Goal: Find specific page/section: Find specific page/section

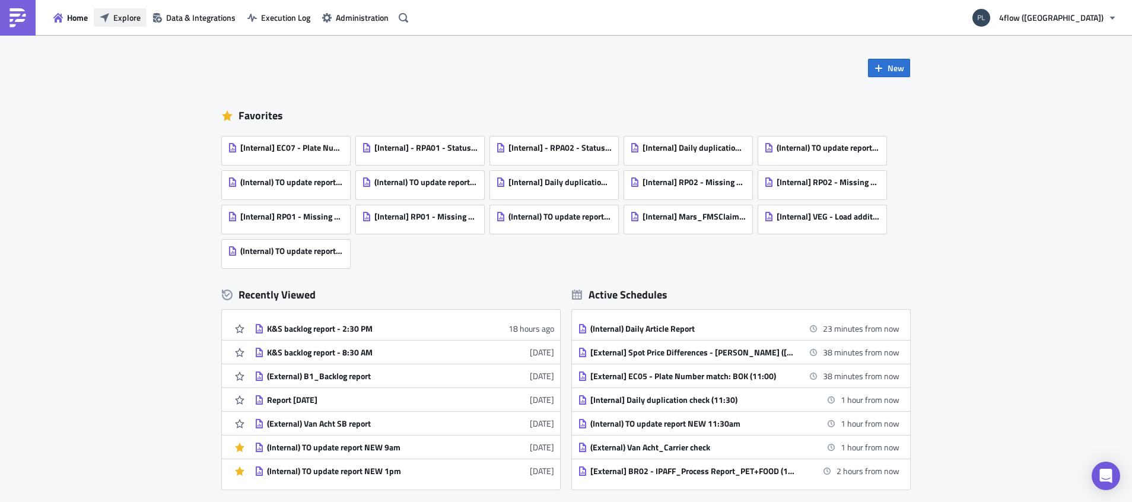
click at [139, 12] on span "Explore" at bounding box center [126, 17] width 27 height 12
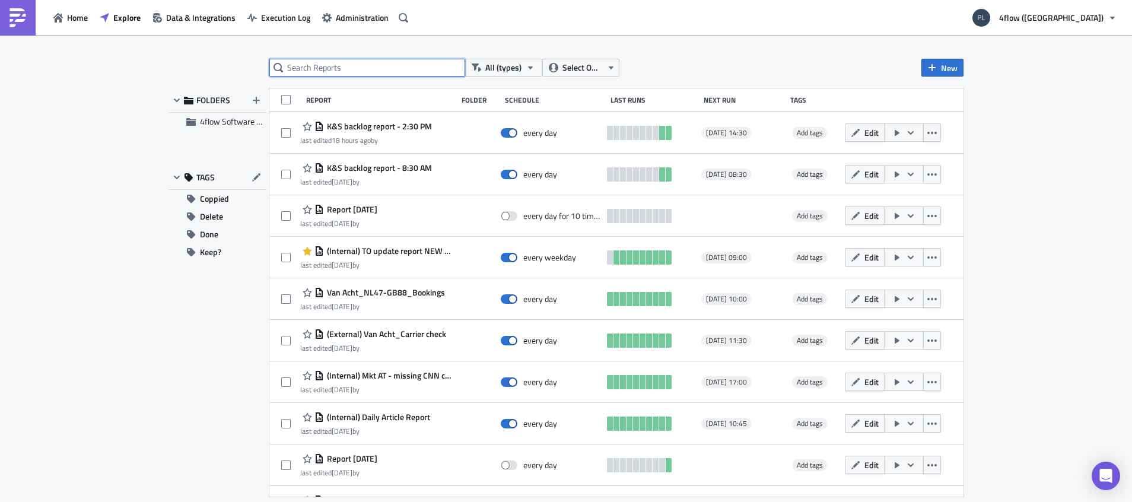
click at [327, 74] on input "text" at bounding box center [367, 68] width 196 height 18
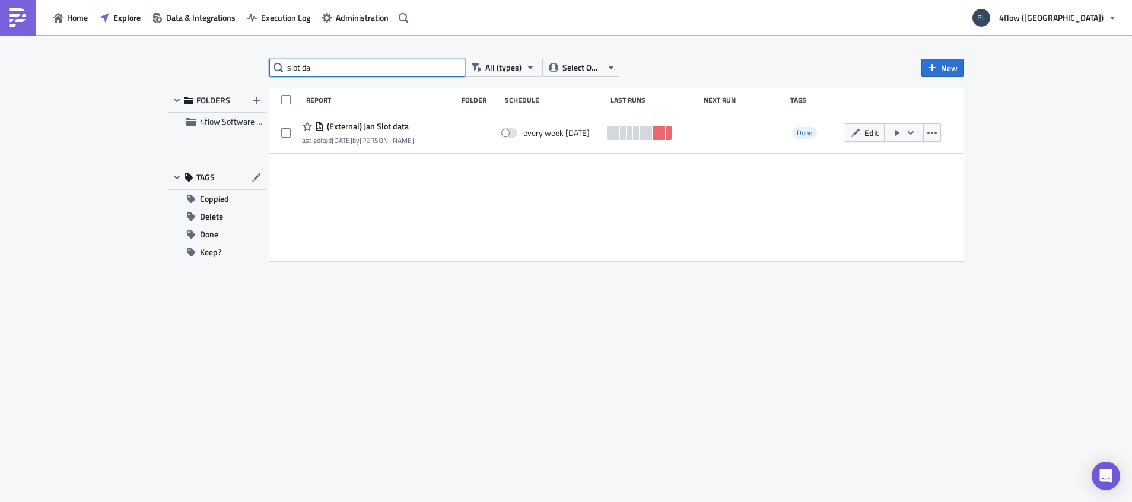
drag, startPoint x: 337, startPoint y: 71, endPoint x: 297, endPoint y: 75, distance: 40.5
click at [297, 75] on input "slot da" at bounding box center [367, 68] width 196 height 18
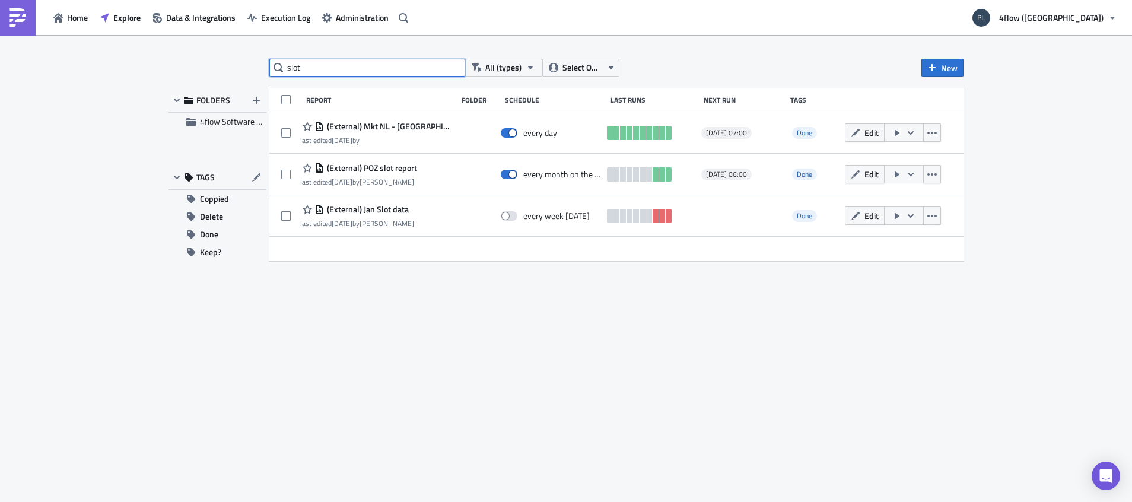
drag, startPoint x: 309, startPoint y: 69, endPoint x: 268, endPoint y: 68, distance: 40.4
click at [268, 68] on div "slot All (types) Select Owner New FOLDERS 4flow Software KAM TAGS Coppied Delet…" at bounding box center [566, 269] width 807 height 421
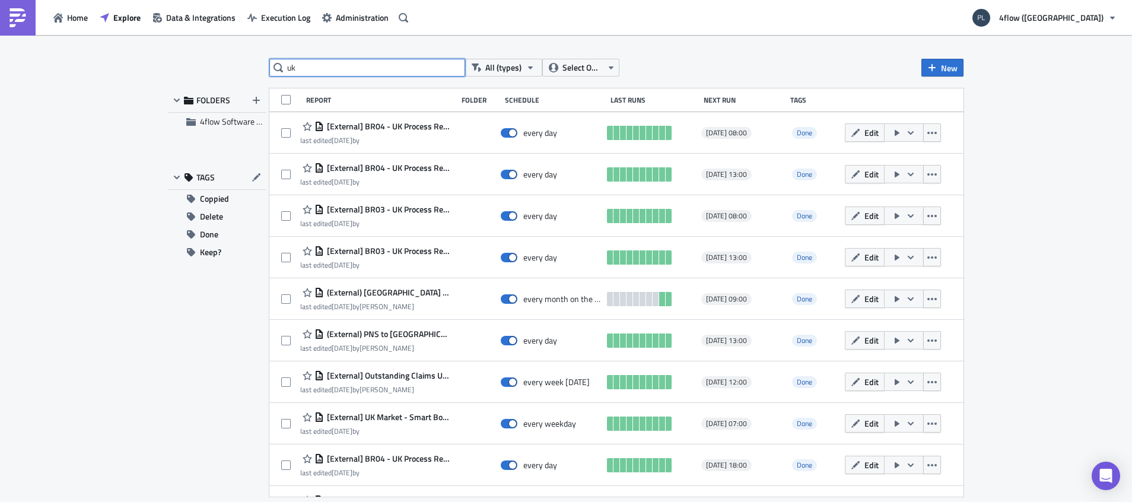
drag, startPoint x: 303, startPoint y: 71, endPoint x: 269, endPoint y: 68, distance: 34.0
click at [266, 72] on div "uk All (types) Select Owner New FOLDERS 4flow Software KAM TAGS Coppied Delete …" at bounding box center [566, 269] width 807 height 421
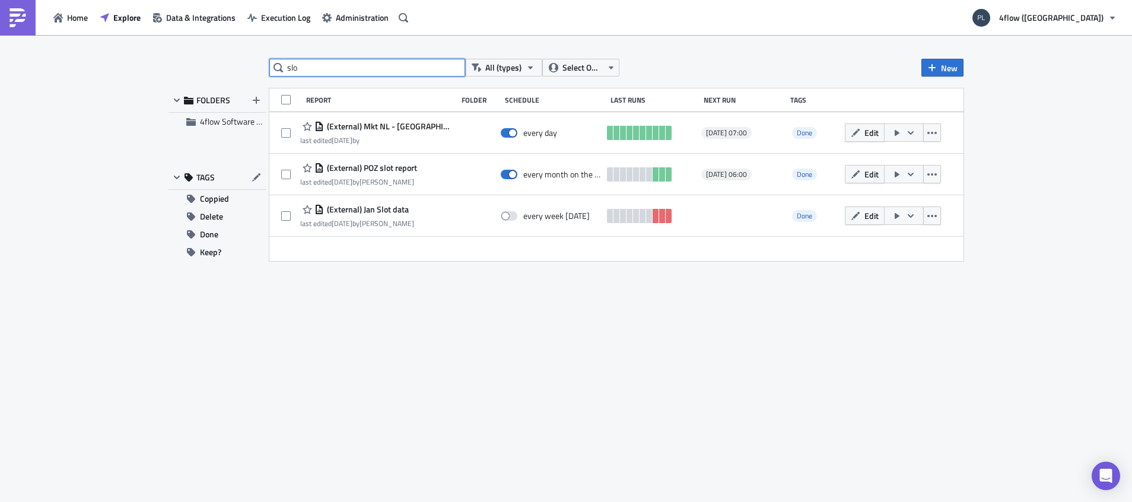
click at [373, 69] on input "slo" at bounding box center [367, 68] width 196 height 18
type input "s"
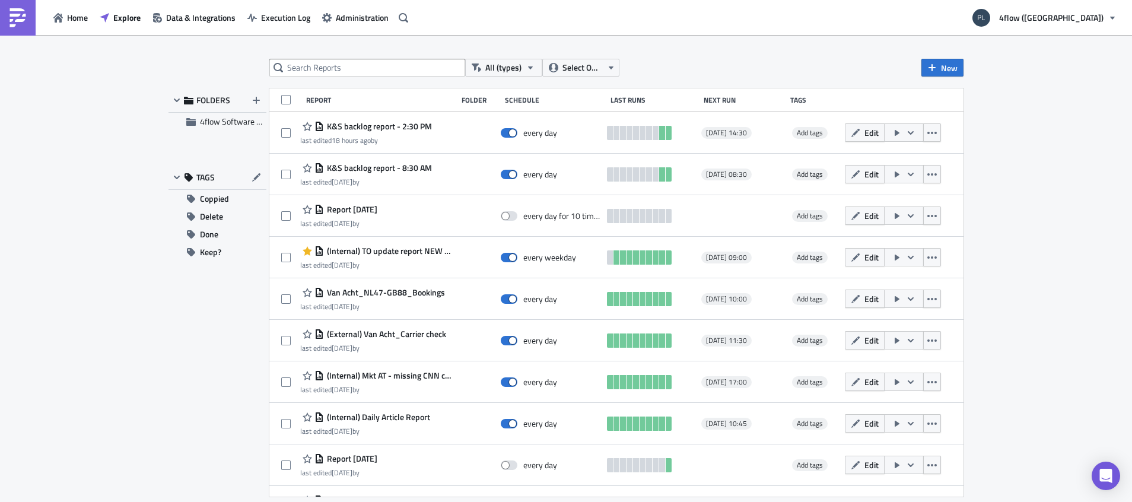
drag, startPoint x: 132, startPoint y: 24, endPoint x: 138, endPoint y: 29, distance: 8.0
click at [132, 24] on button "Explore" at bounding box center [120, 17] width 53 height 18
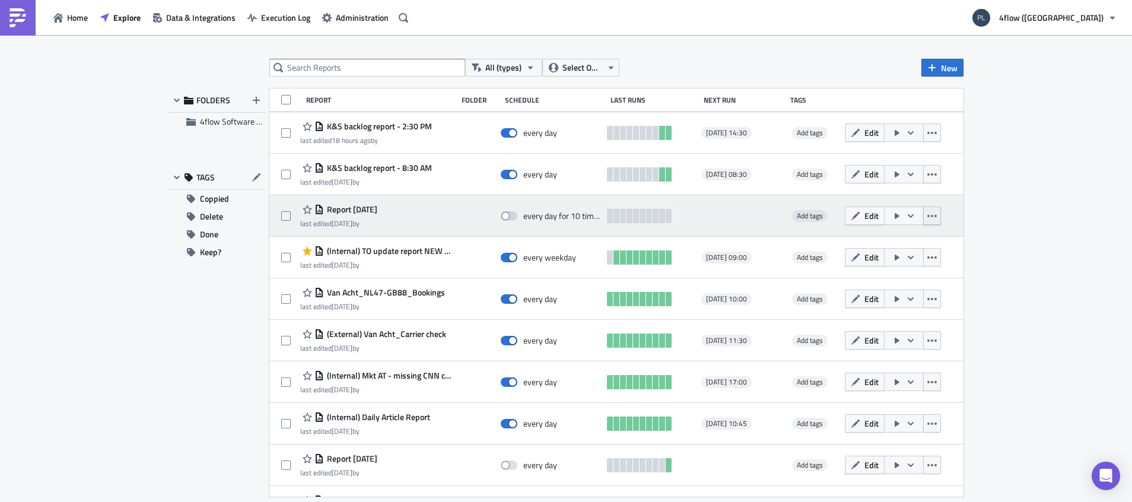
click at [927, 218] on icon "button" at bounding box center [931, 215] width 9 height 9
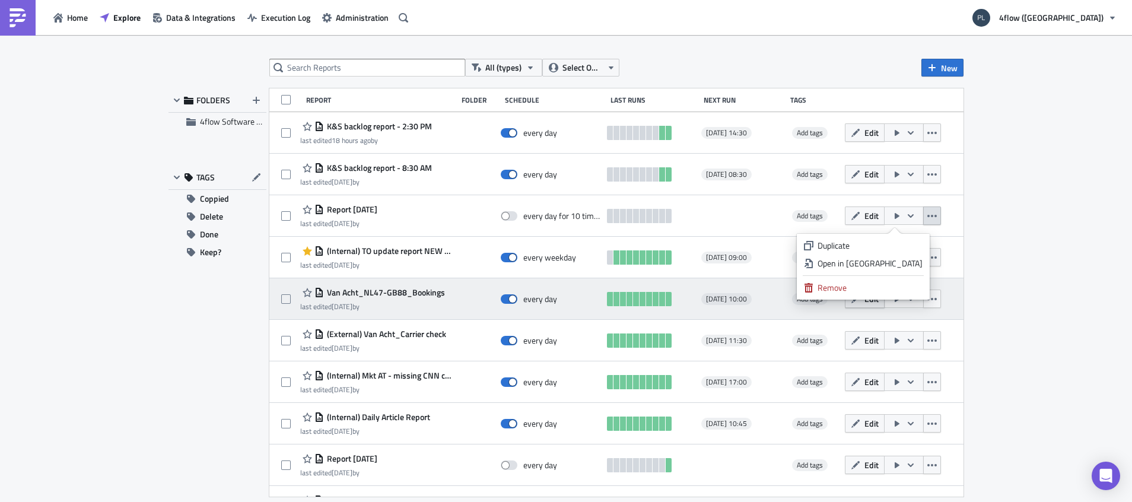
click at [867, 290] on div "Remove" at bounding box center [870, 288] width 105 height 12
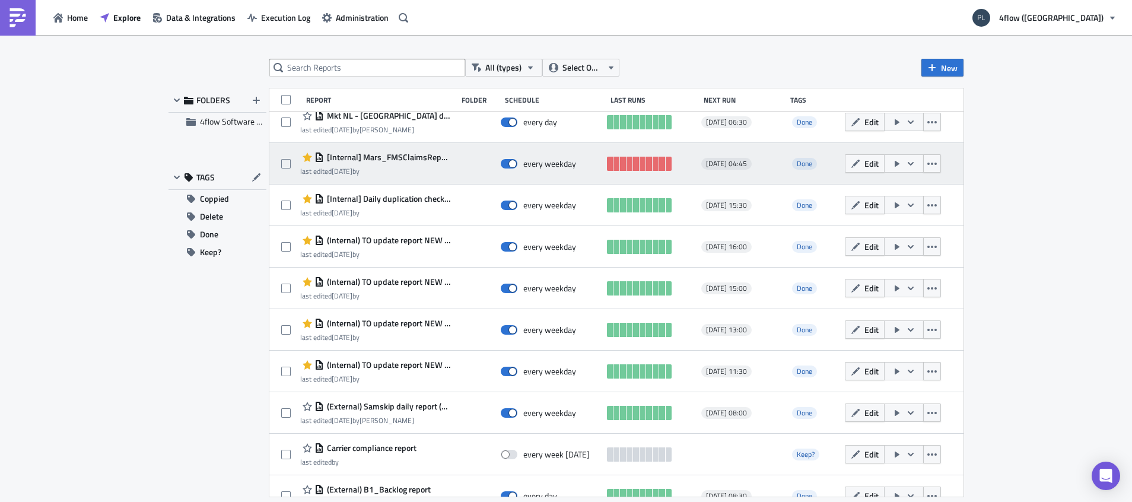
scroll to position [2630, 0]
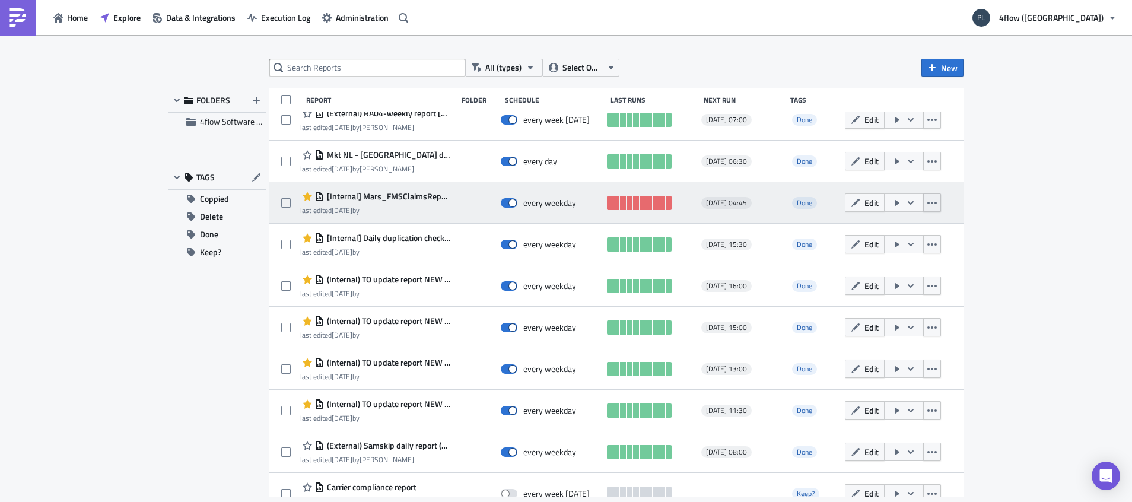
click at [923, 209] on button "button" at bounding box center [932, 202] width 18 height 18
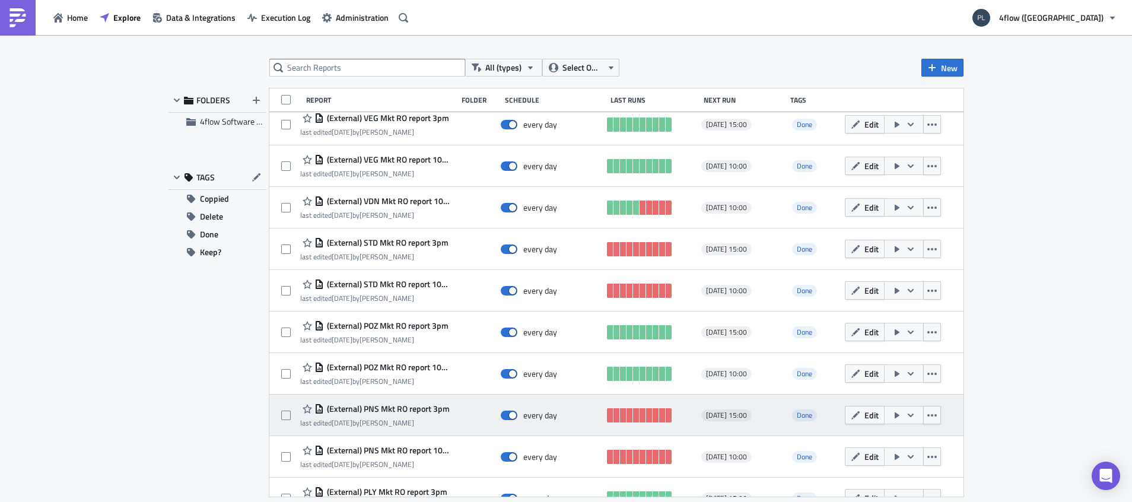
scroll to position [1876, 0]
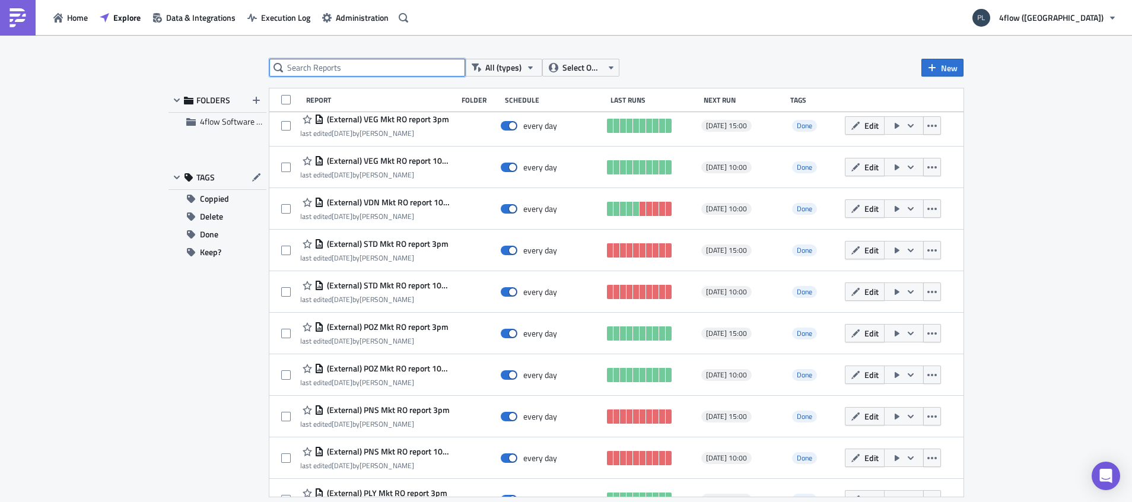
click at [386, 68] on input "text" at bounding box center [367, 68] width 196 height 18
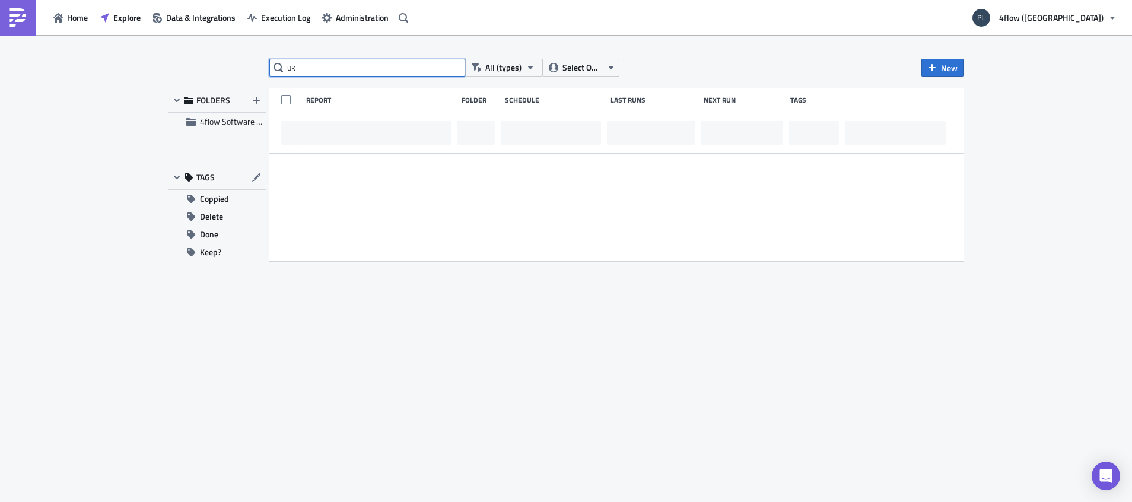
scroll to position [0, 0]
type input "uk"
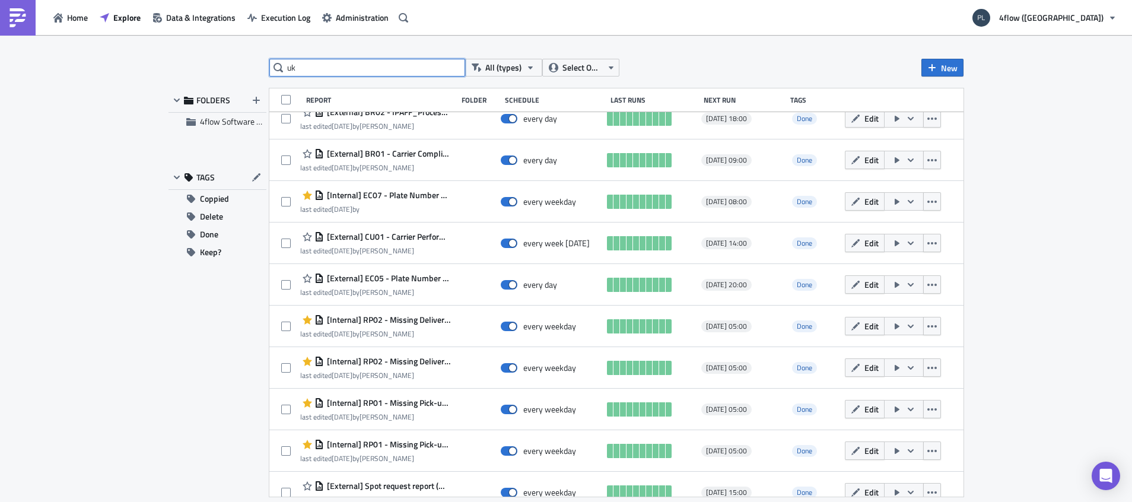
scroll to position [4143, 0]
